Goal: Transaction & Acquisition: Purchase product/service

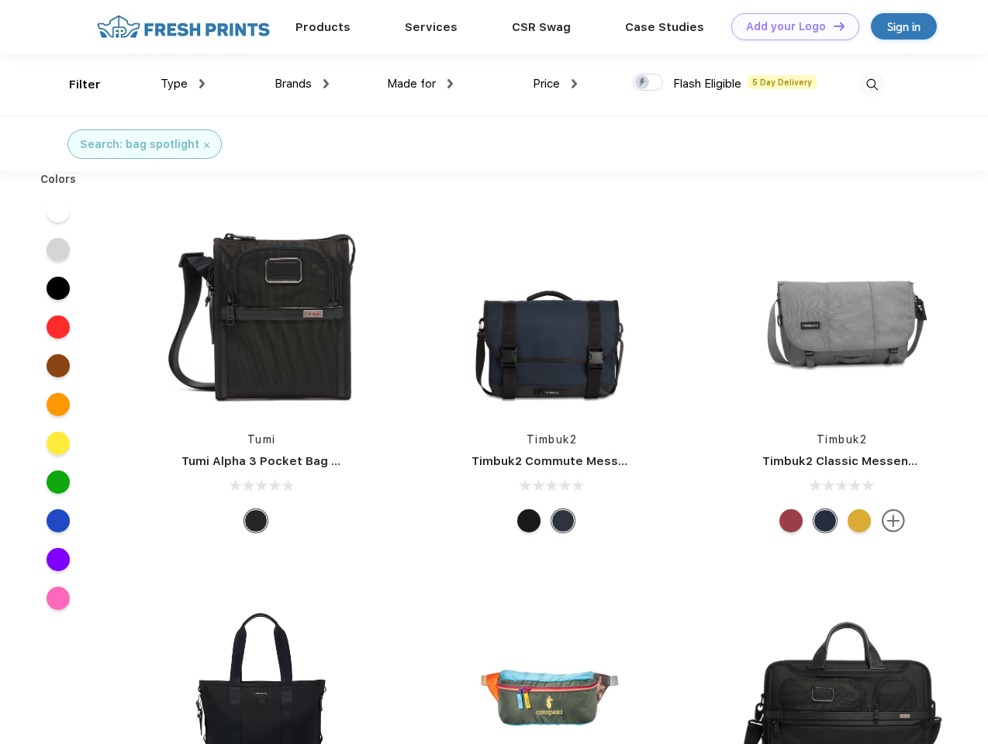
click at [789, 26] on link "Add your Logo Design Tool" at bounding box center [795, 26] width 128 height 27
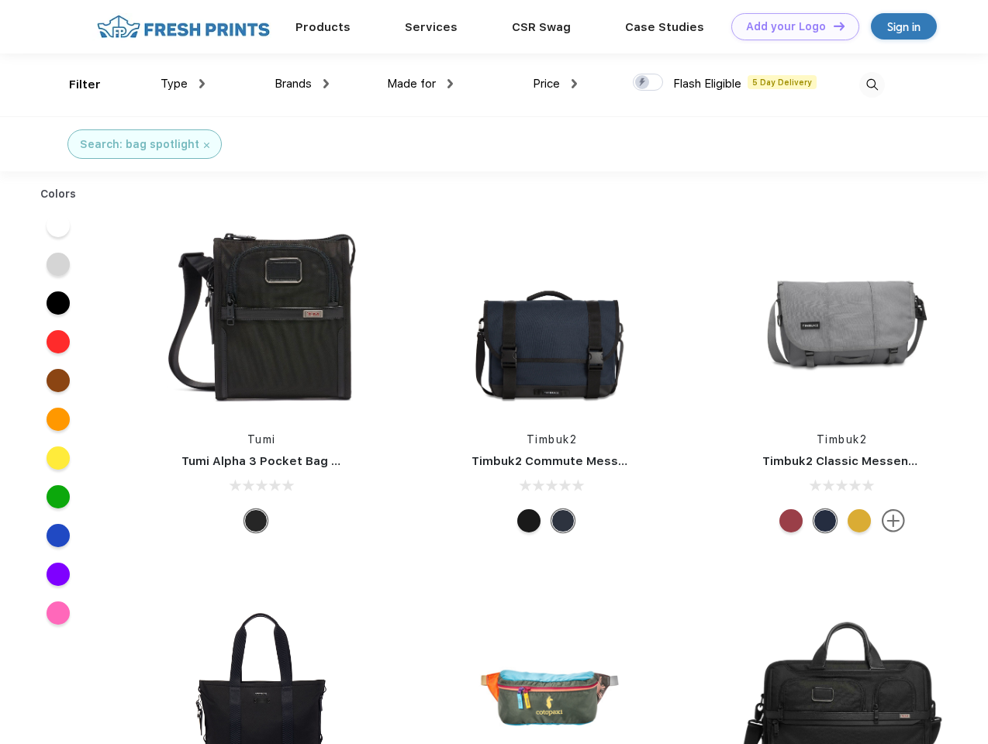
click at [0, 0] on div "Design Tool" at bounding box center [0, 0] width 0 height 0
click at [832, 26] on link "Add your Logo Design Tool" at bounding box center [795, 26] width 128 height 27
click at [74, 85] on div "Filter" at bounding box center [85, 85] width 32 height 18
click at [183, 84] on span "Type" at bounding box center [173, 84] width 27 height 14
click at [302, 84] on span "Brands" at bounding box center [292, 84] width 37 height 14
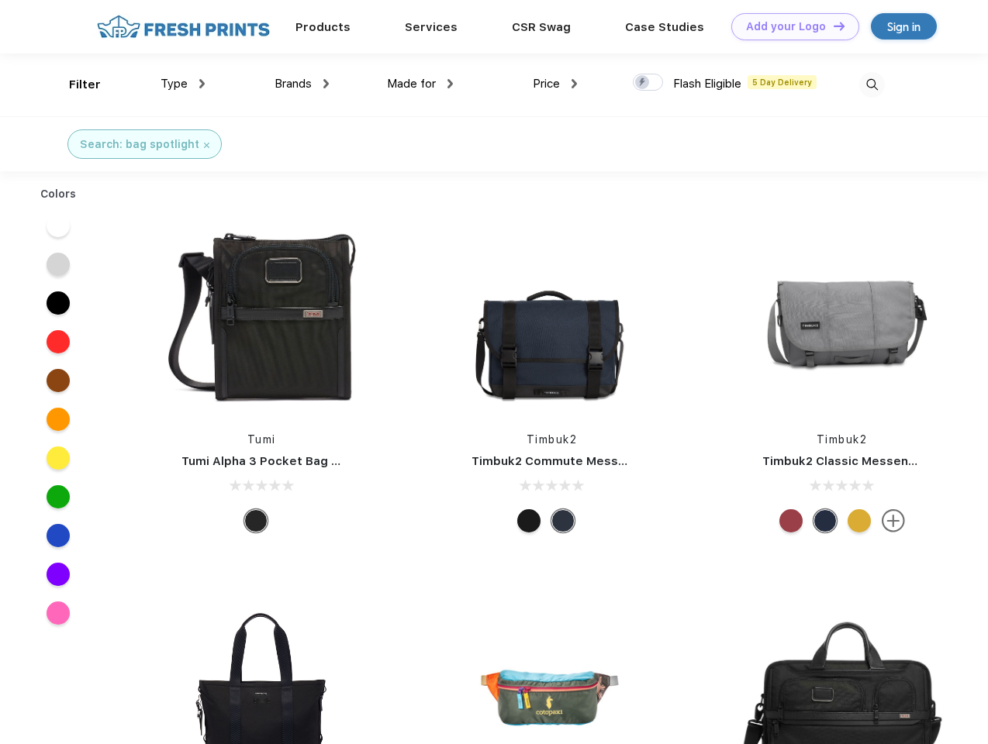
click at [420, 84] on span "Made for" at bounding box center [411, 84] width 49 height 14
click at [555, 84] on span "Price" at bounding box center [546, 84] width 27 height 14
click at [648, 83] on div at bounding box center [648, 82] width 30 height 17
click at [643, 83] on input "checkbox" at bounding box center [638, 78] width 10 height 10
click at [871, 85] on img at bounding box center [872, 85] width 26 height 26
